Goal: Communication & Community: Connect with others

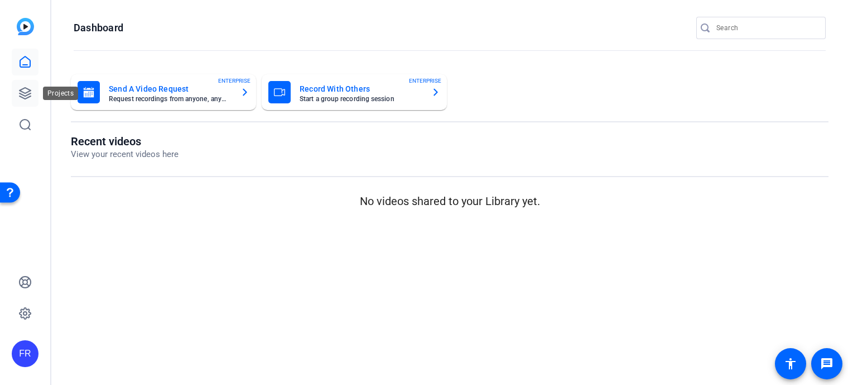
click at [26, 94] on icon at bounding box center [24, 93] width 13 height 13
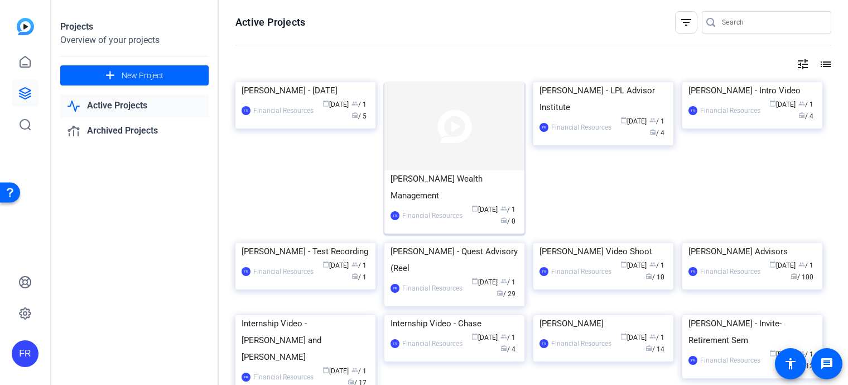
click at [440, 160] on img at bounding box center [455, 126] width 140 height 88
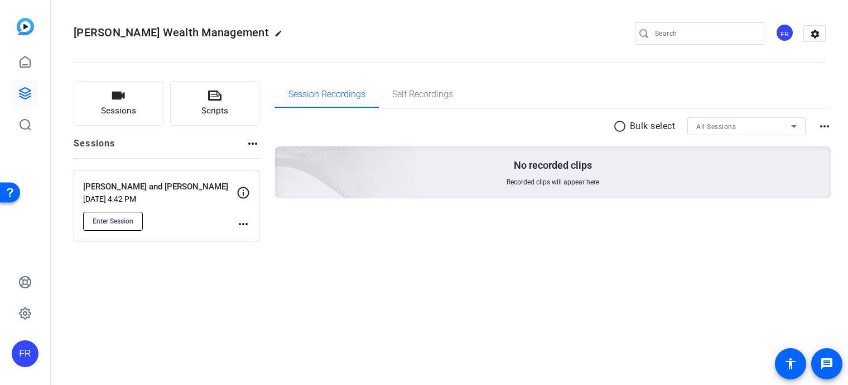
click at [111, 217] on span "Enter Session" at bounding box center [113, 221] width 41 height 9
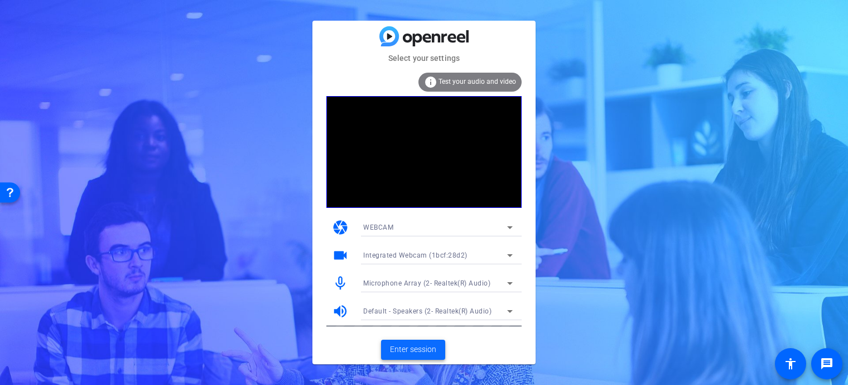
click at [404, 346] on span "Enter session" at bounding box center [413, 349] width 46 height 12
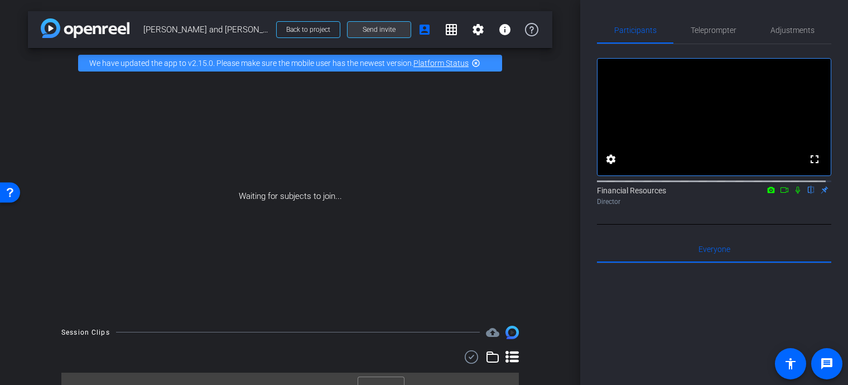
click at [363, 30] on span "Send invite" at bounding box center [379, 29] width 33 height 9
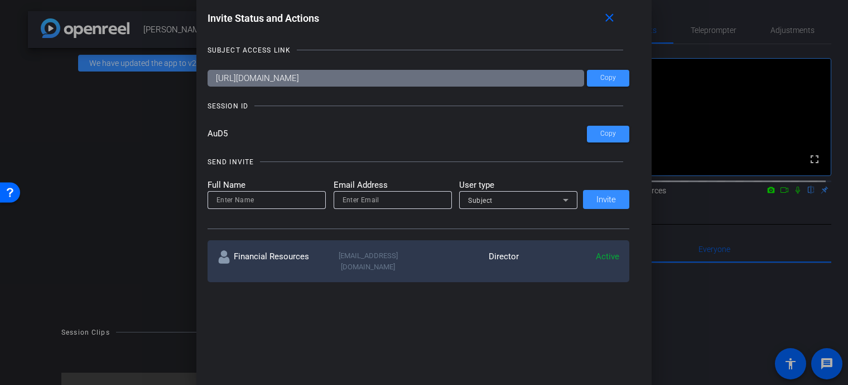
drag, startPoint x: 235, startPoint y: 136, endPoint x: 197, endPoint y: 132, distance: 38.2
click at [197, 132] on div "Invite Status and Actions close SUBJECT ACCESS LINK https://capture.openreel.co…" at bounding box center [424, 146] width 456 height 298
click at [249, 201] on input at bounding box center [267, 199] width 100 height 13
type input "Corrie Drummond"
drag, startPoint x: 357, startPoint y: 199, endPoint x: 373, endPoint y: 194, distance: 16.3
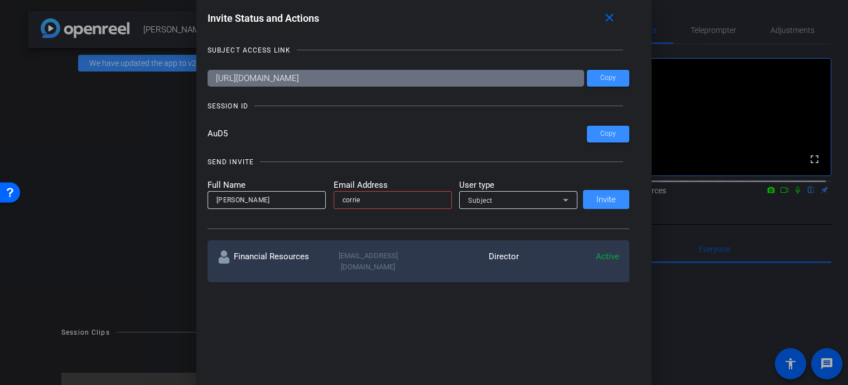
click at [359, 199] on input "corrie" at bounding box center [393, 199] width 100 height 13
drag, startPoint x: 376, startPoint y: 196, endPoint x: 460, endPoint y: 206, distance: 84.9
click at [334, 192] on div "corrie" at bounding box center [393, 200] width 118 height 18
paste input ".drummond@lpl.com"
type input "corrie.drummond@lpl.com"
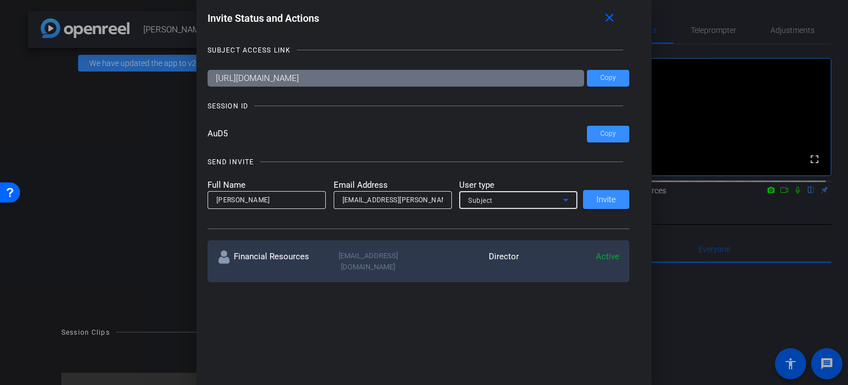
click at [562, 196] on icon at bounding box center [565, 199] width 13 height 13
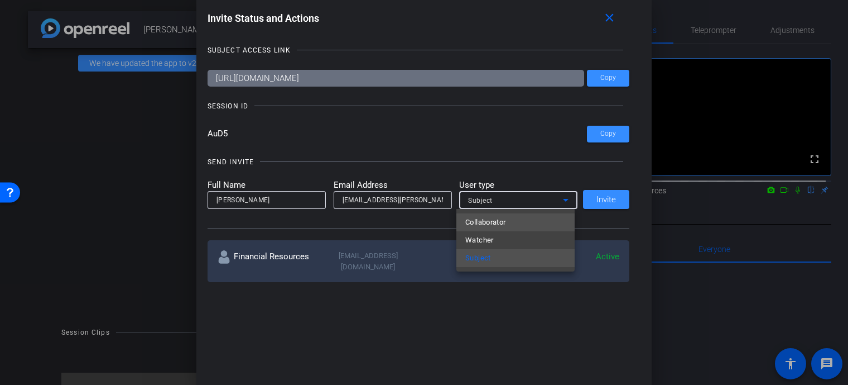
click at [510, 220] on mat-option "Collaborator" at bounding box center [516, 222] width 118 height 18
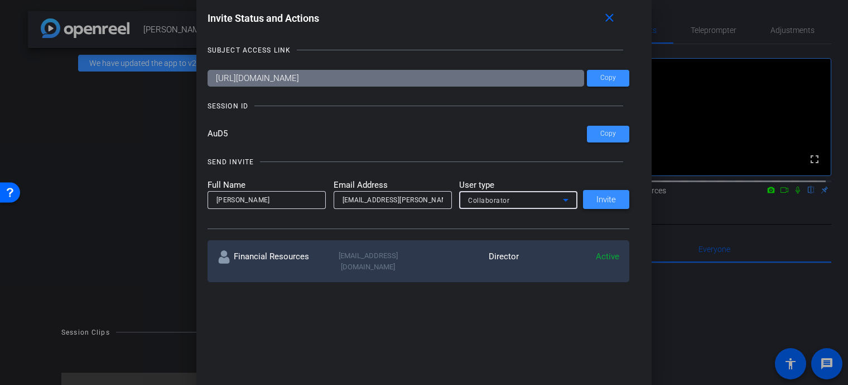
click at [610, 198] on span "Invite" at bounding box center [607, 199] width 20 height 8
click at [613, 15] on mat-icon "close" at bounding box center [610, 18] width 14 height 14
